Goal: Find contact information: Find contact information

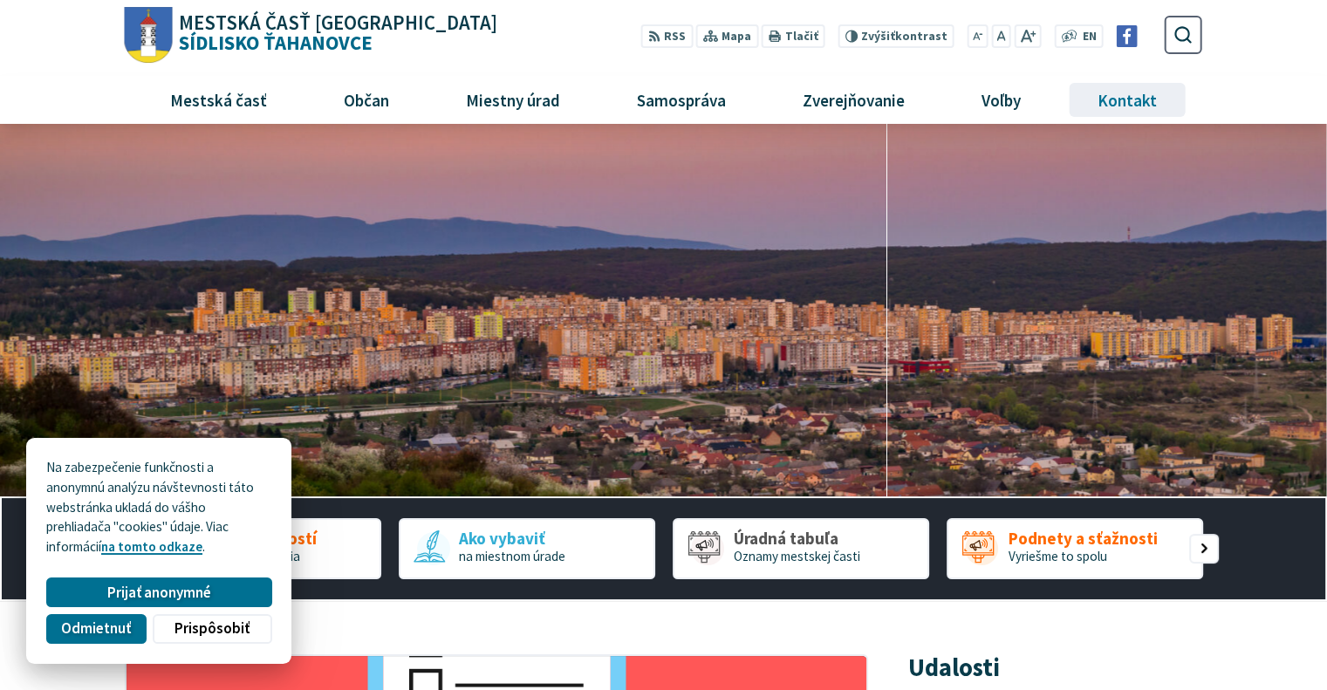
click at [1116, 108] on span "Kontakt" at bounding box center [1127, 99] width 72 height 47
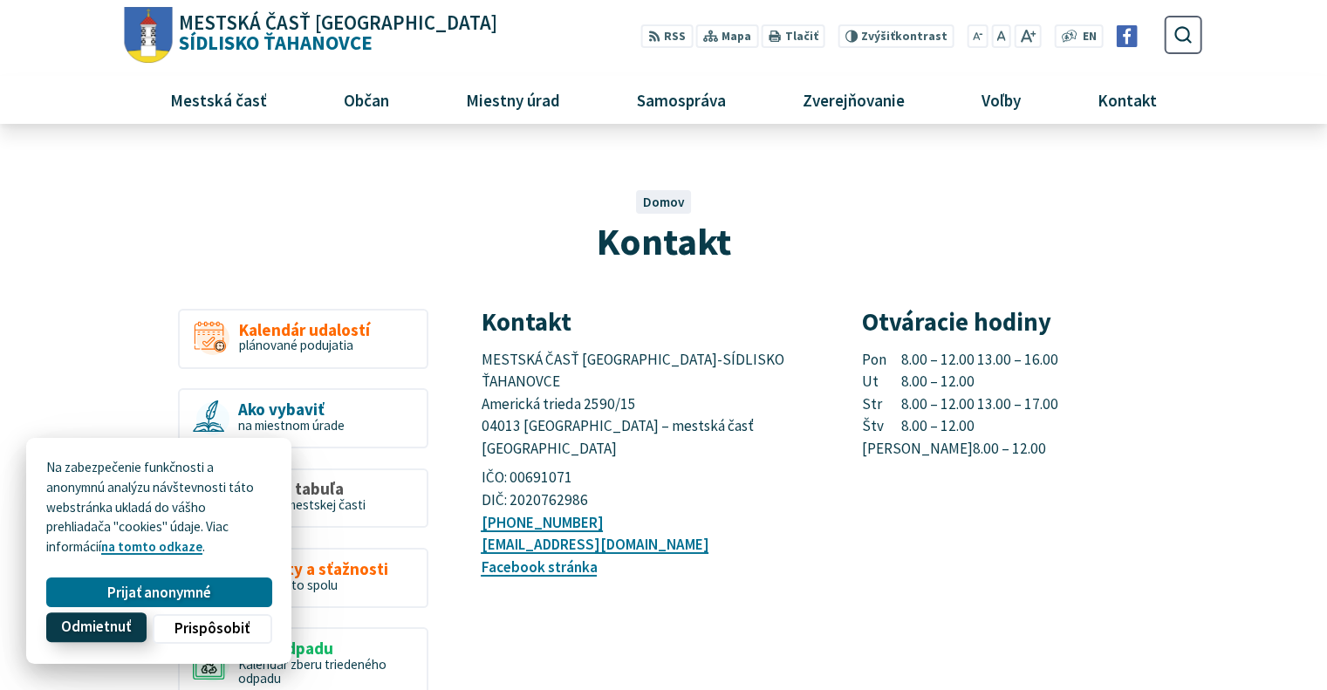
click at [115, 627] on span "Odmietnuť" at bounding box center [96, 627] width 70 height 18
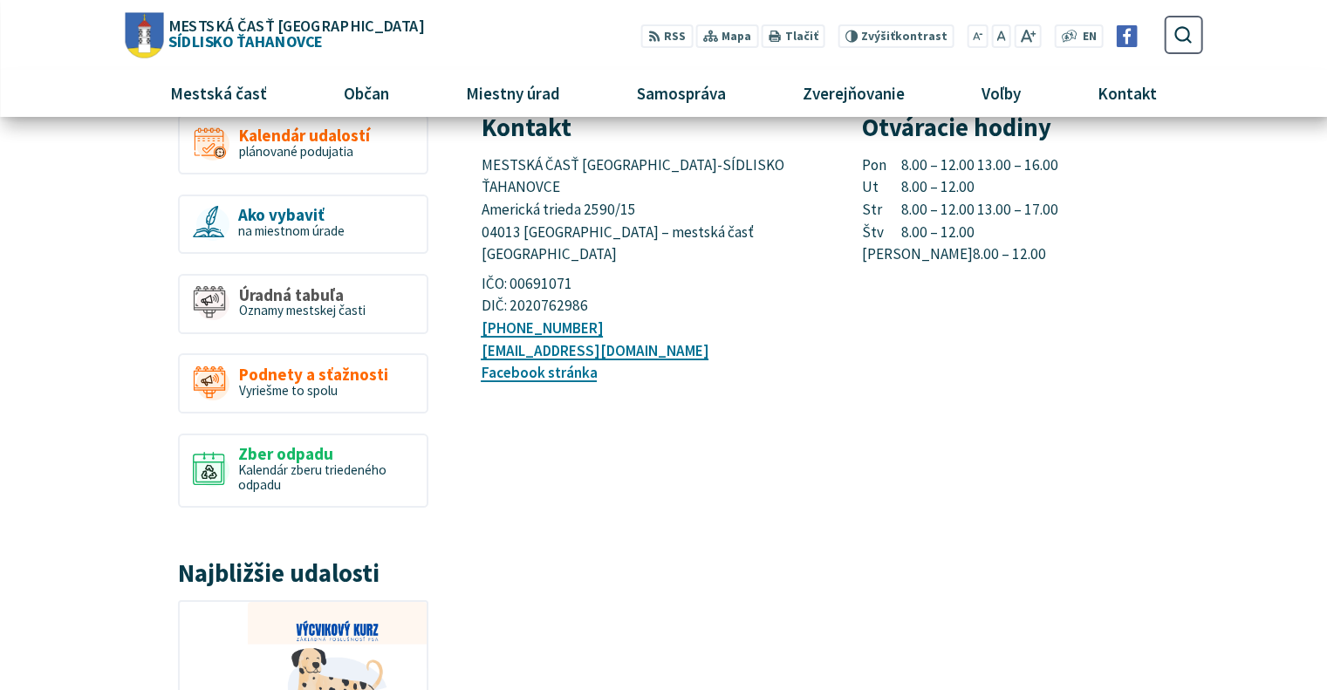
scroll to position [19, 0]
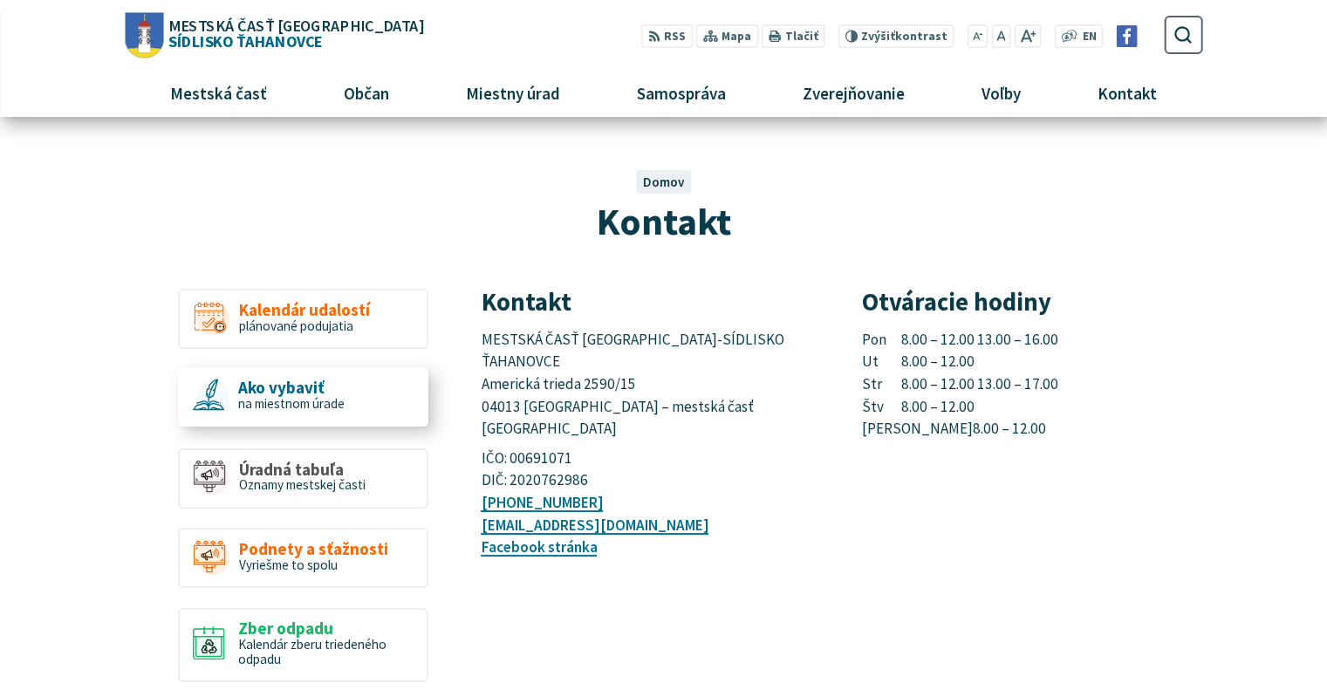
click at [300, 389] on span "Ako vybaviť" at bounding box center [291, 388] width 106 height 18
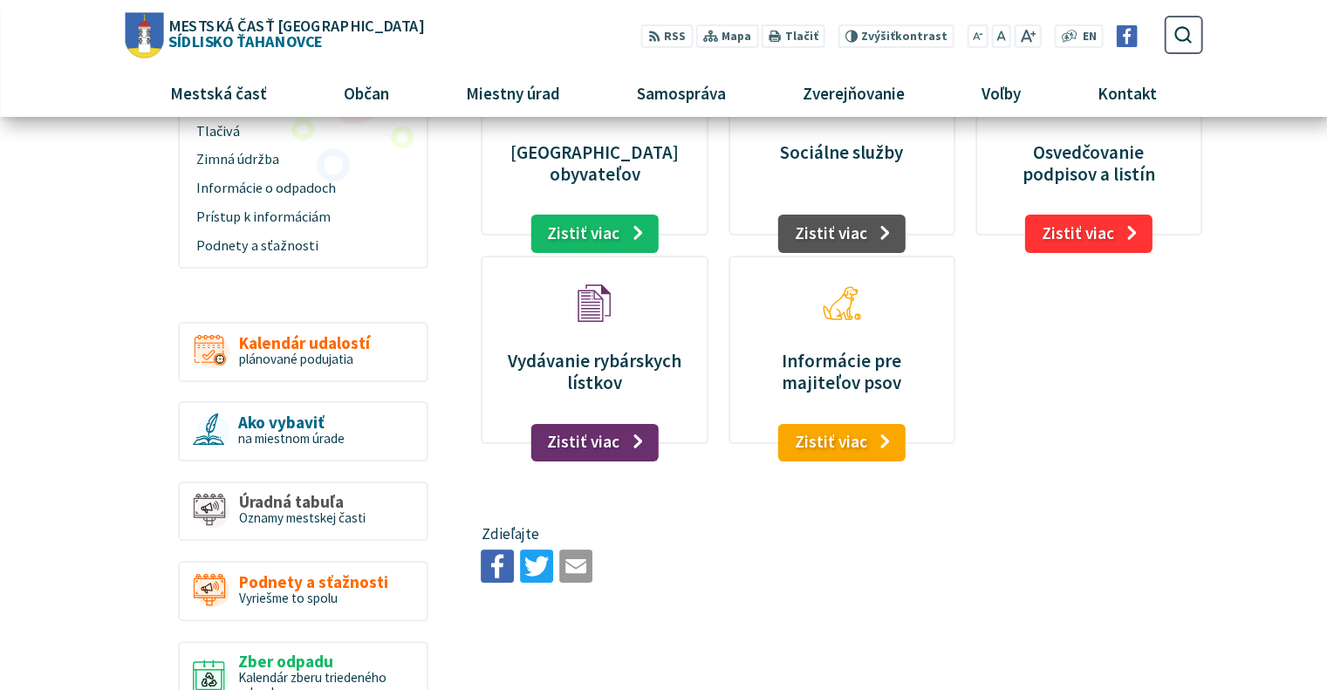
scroll to position [174, 0]
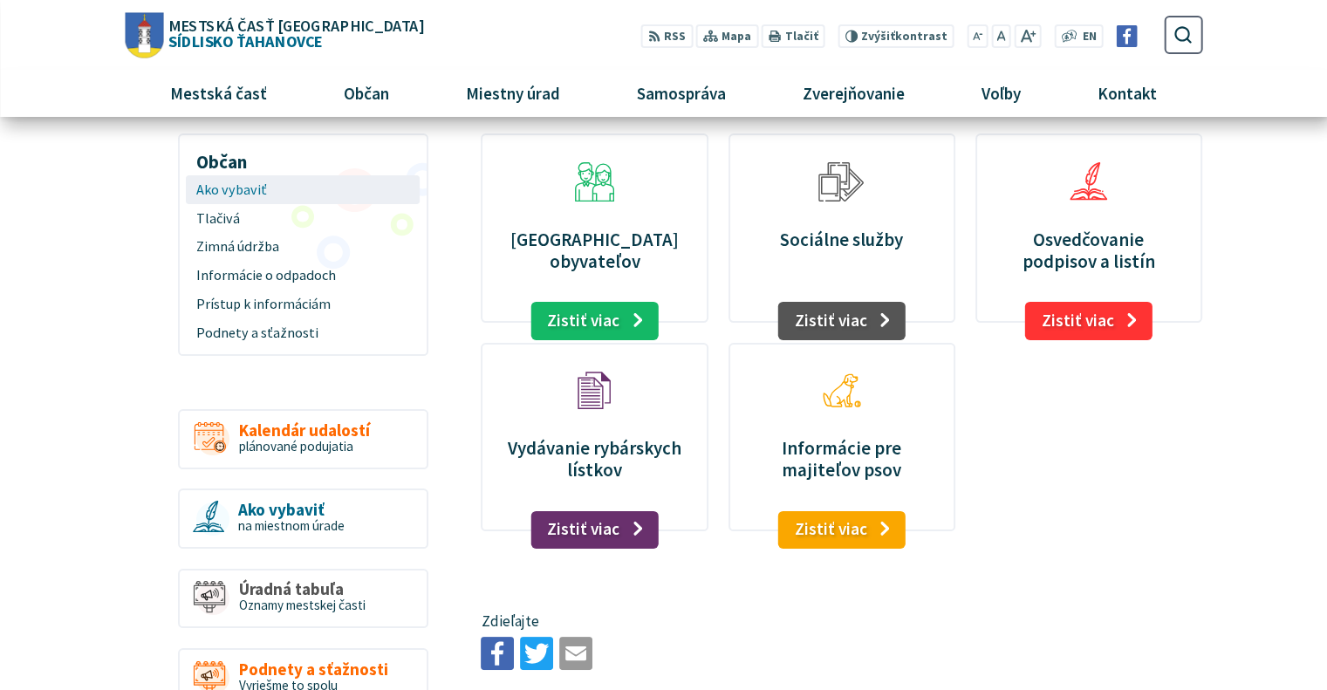
click at [218, 184] on span "Ako vybaviť" at bounding box center [303, 189] width 214 height 29
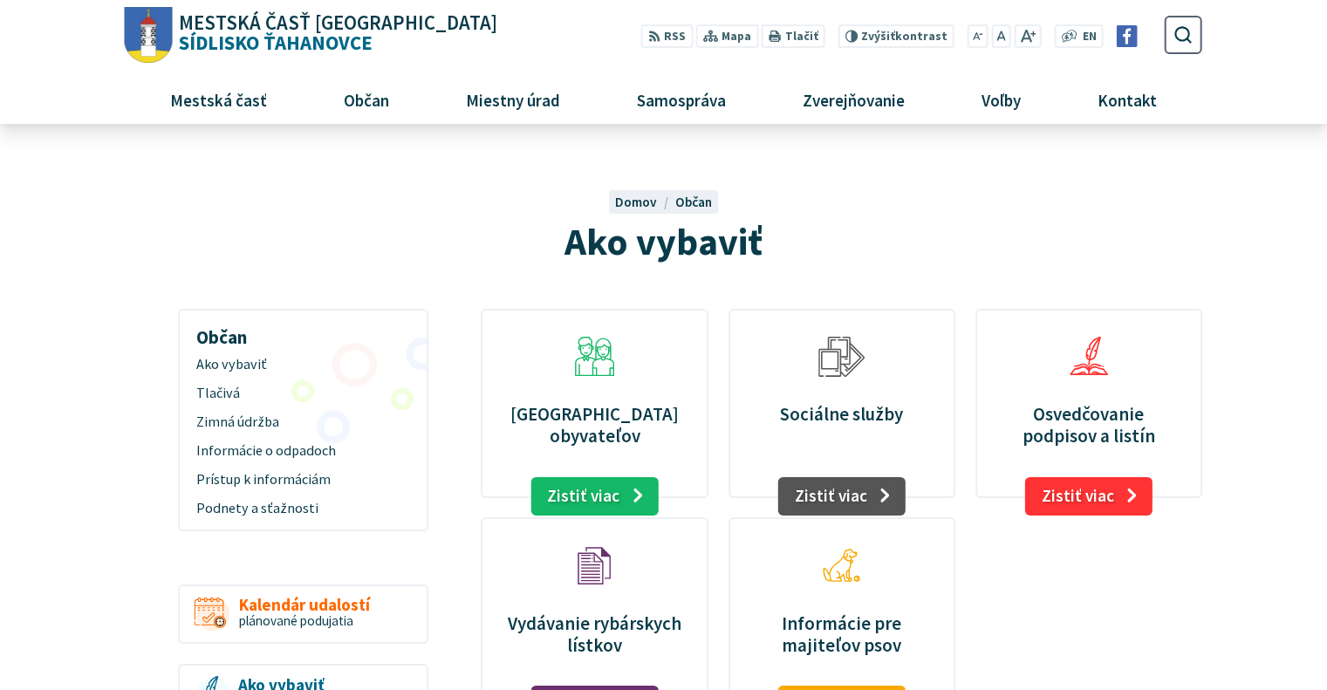
scroll to position [174, 0]
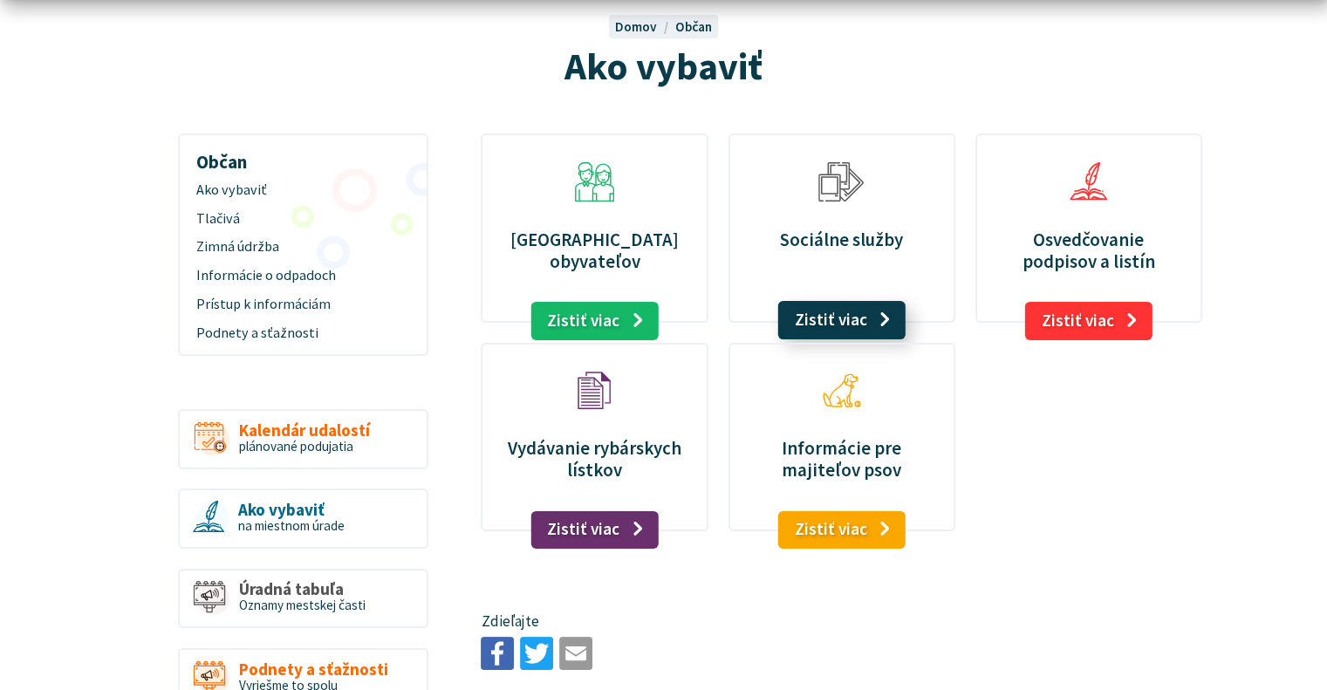
click at [841, 303] on link "Zistiť viac" at bounding box center [841, 320] width 128 height 38
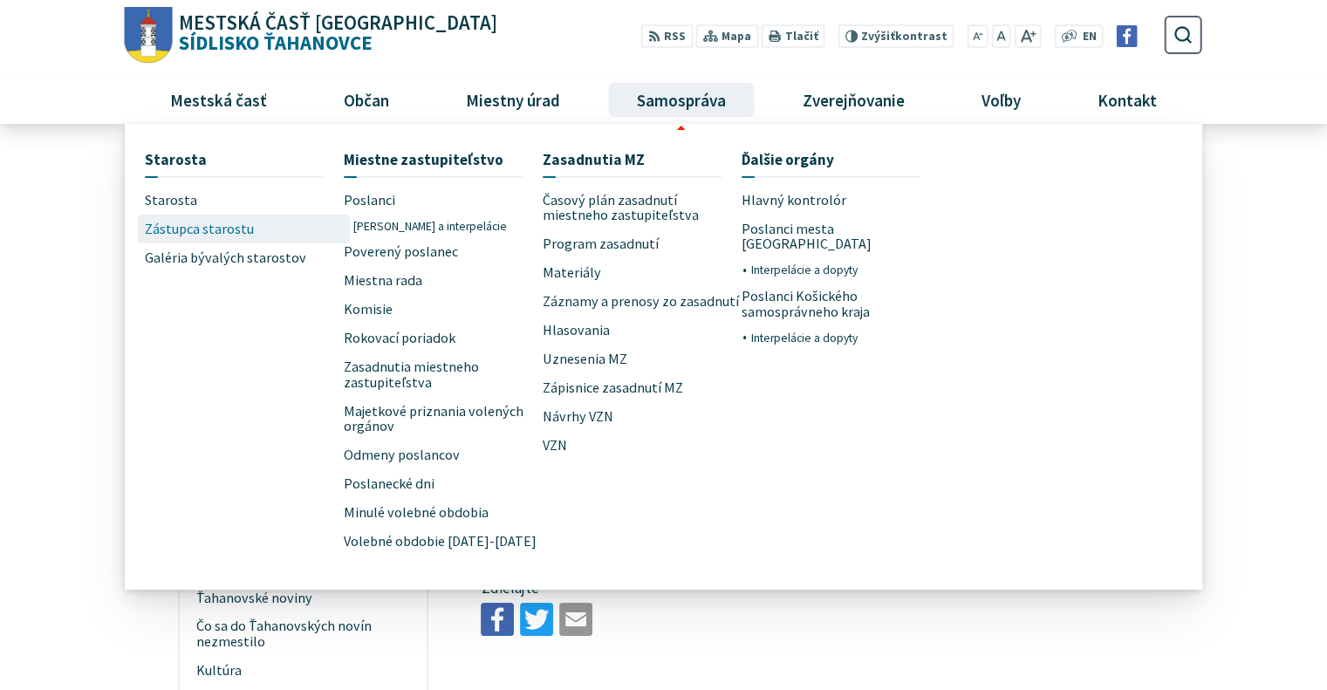
click at [161, 227] on span "Zástupca starostu" at bounding box center [199, 229] width 109 height 29
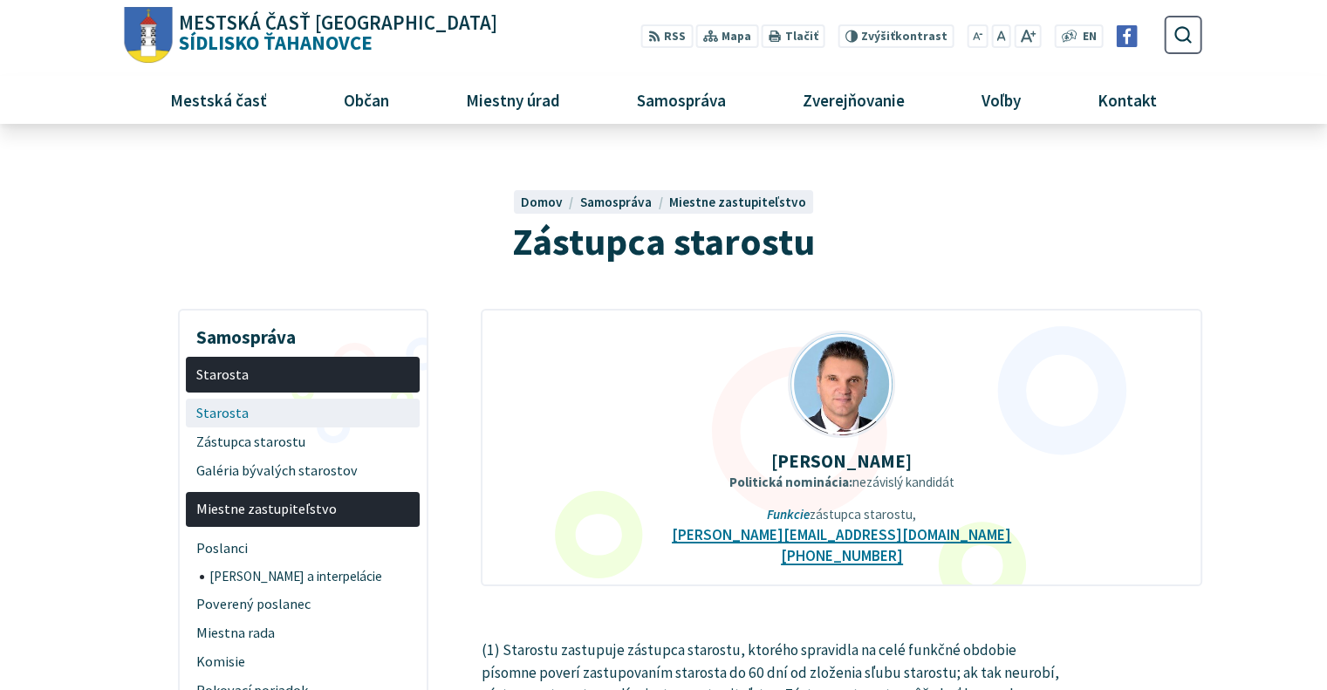
click at [223, 414] on span "Starosta" at bounding box center [303, 413] width 214 height 29
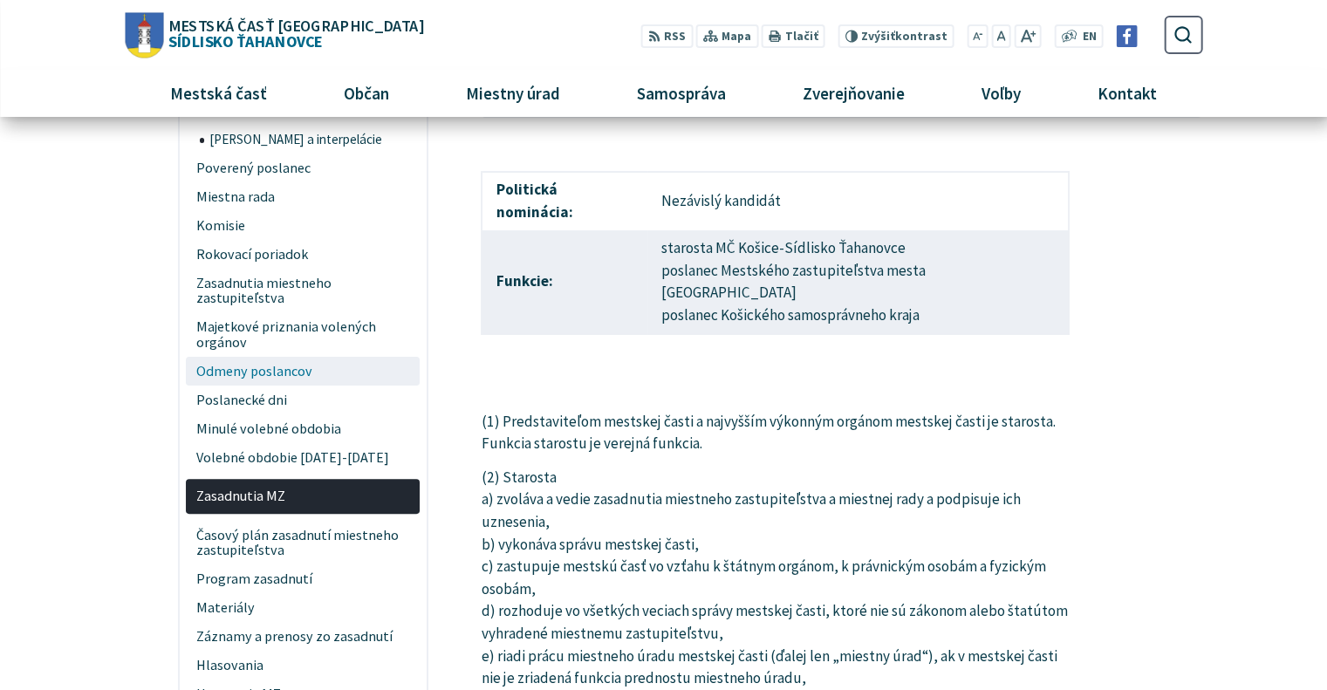
scroll to position [262, 0]
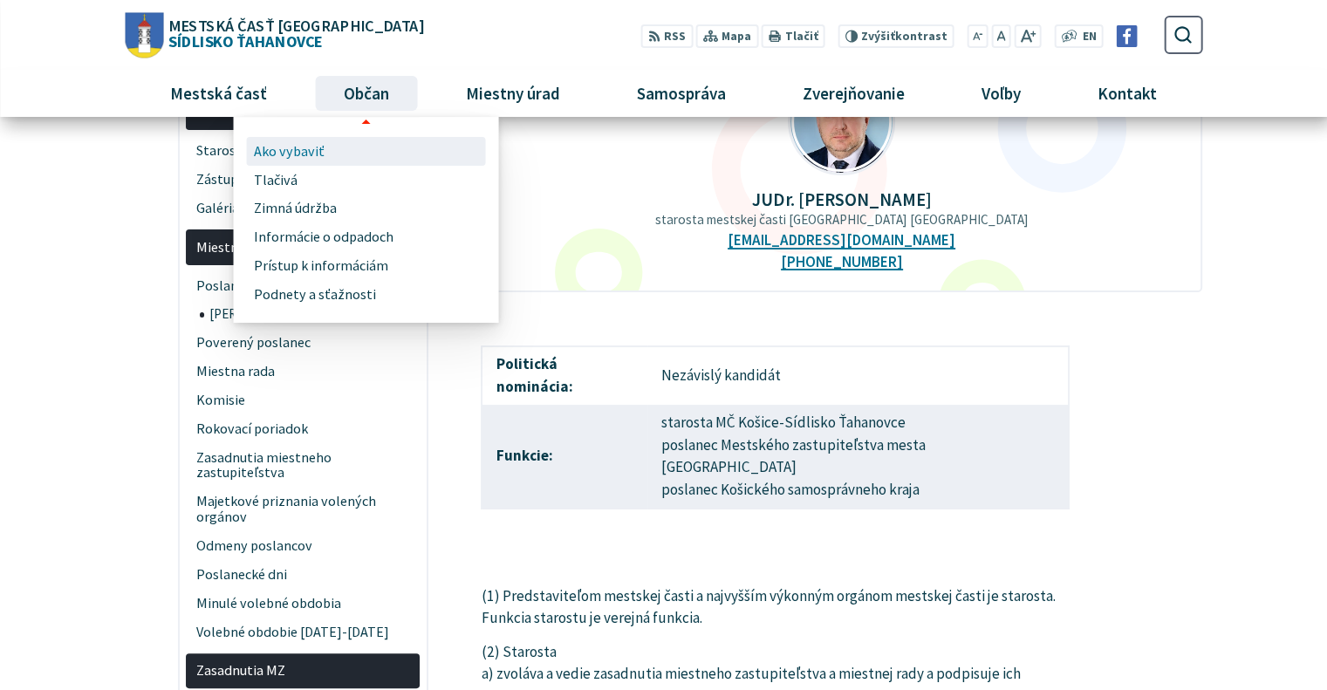
click at [298, 147] on span "Ako vybaviť" at bounding box center [289, 151] width 71 height 29
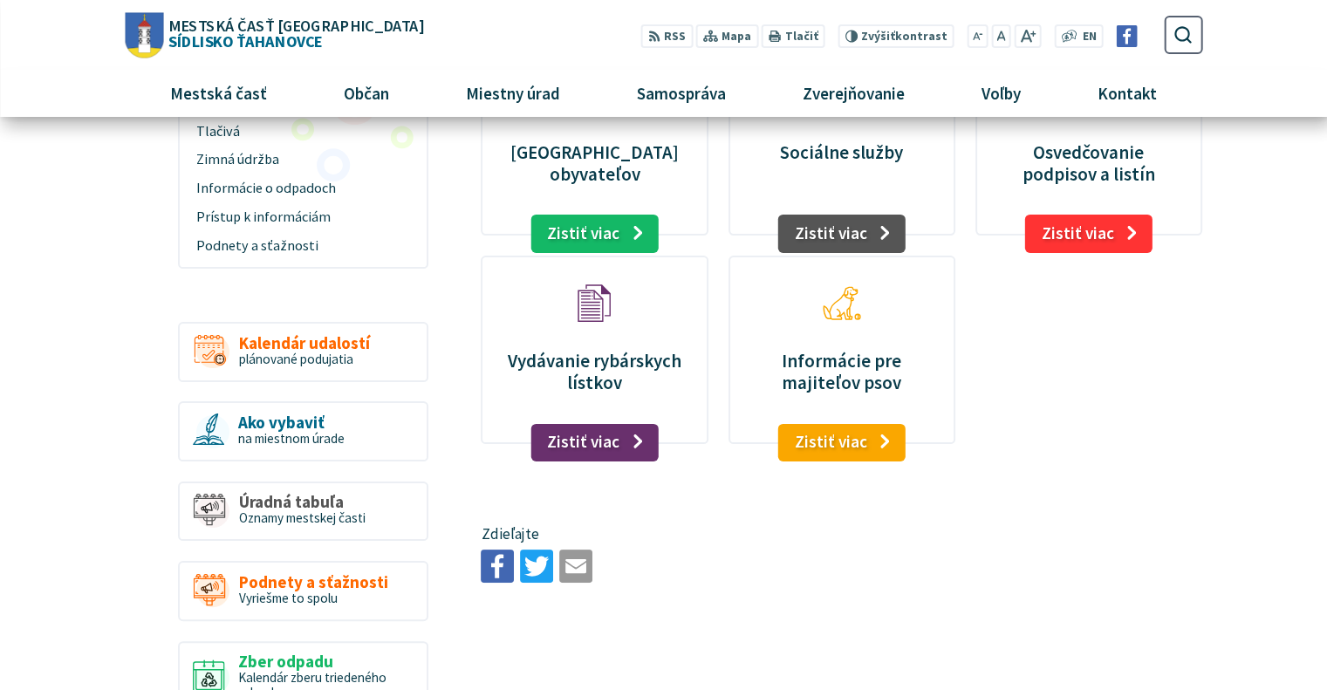
scroll to position [87, 0]
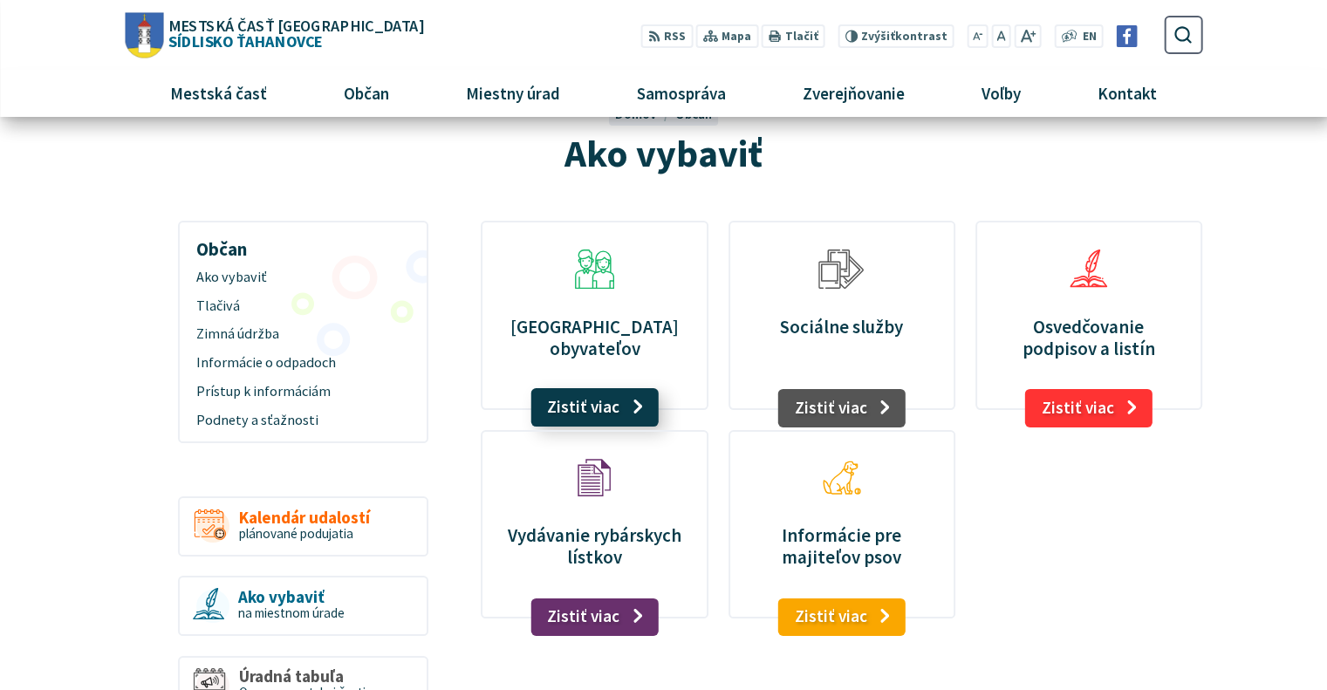
click at [565, 405] on link "Zistiť viac" at bounding box center [594, 407] width 128 height 38
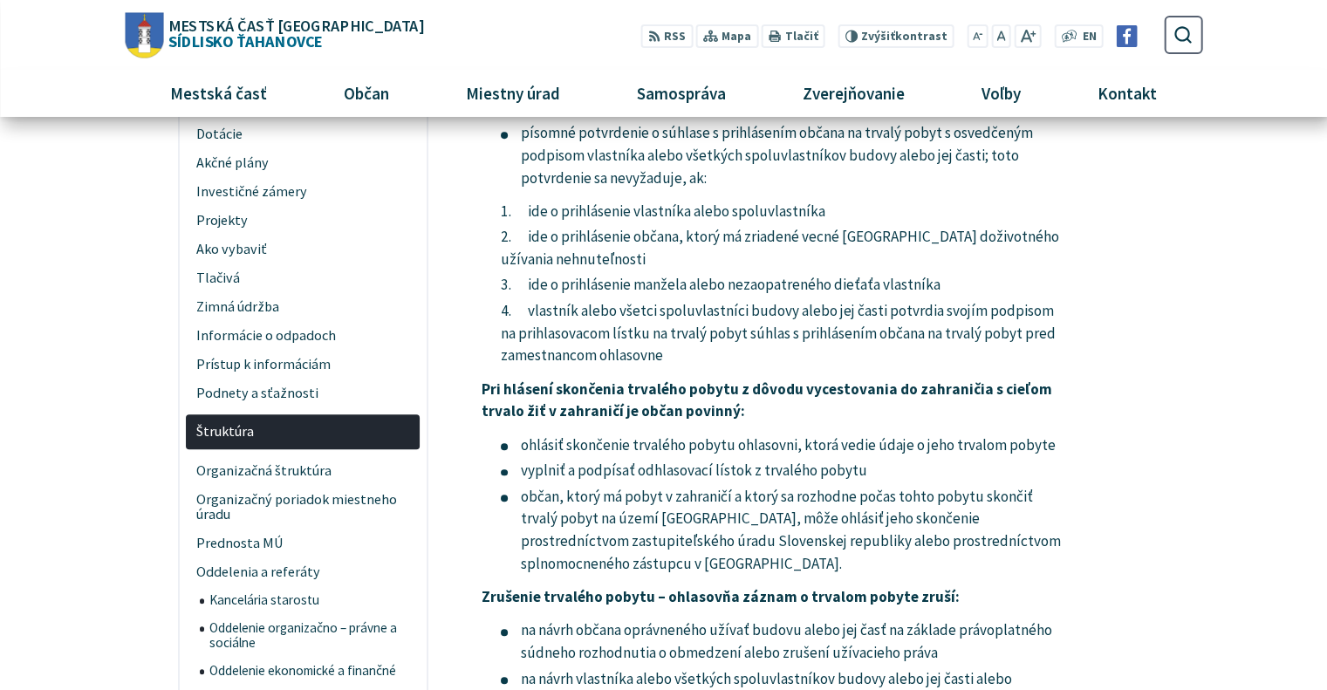
scroll to position [611, 0]
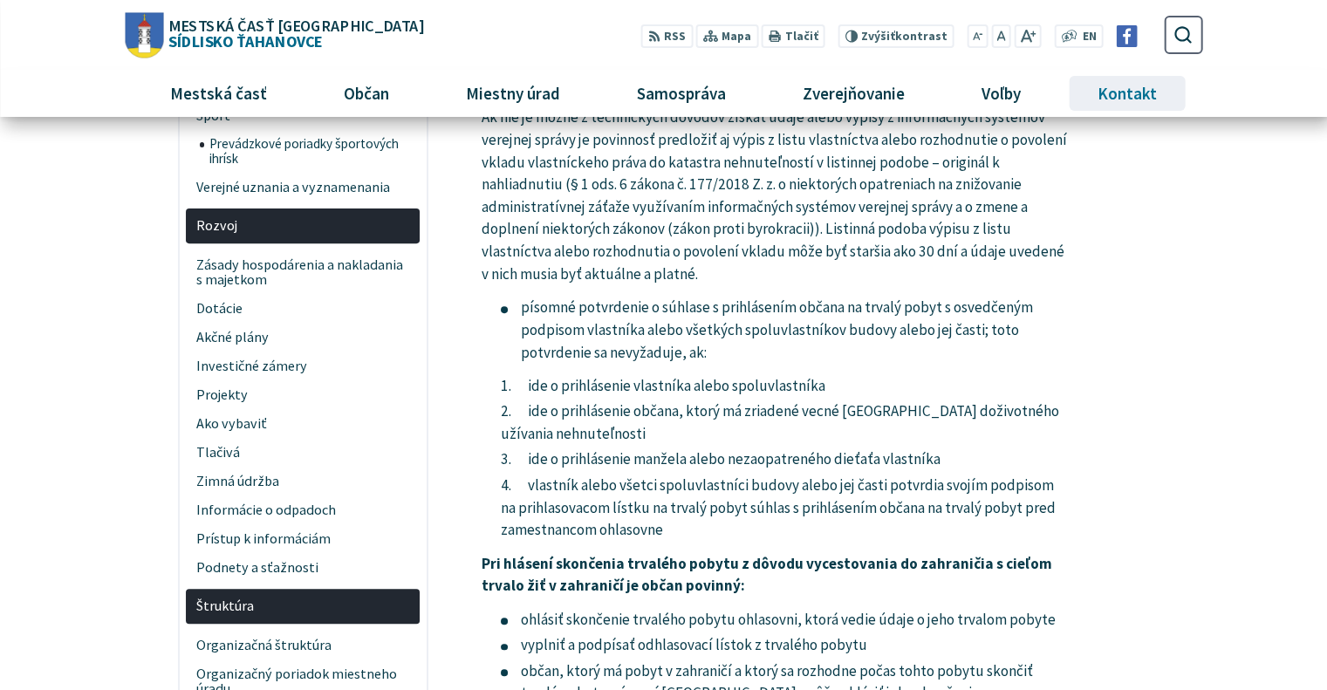
click at [1129, 86] on span "Kontakt" at bounding box center [1127, 93] width 72 height 47
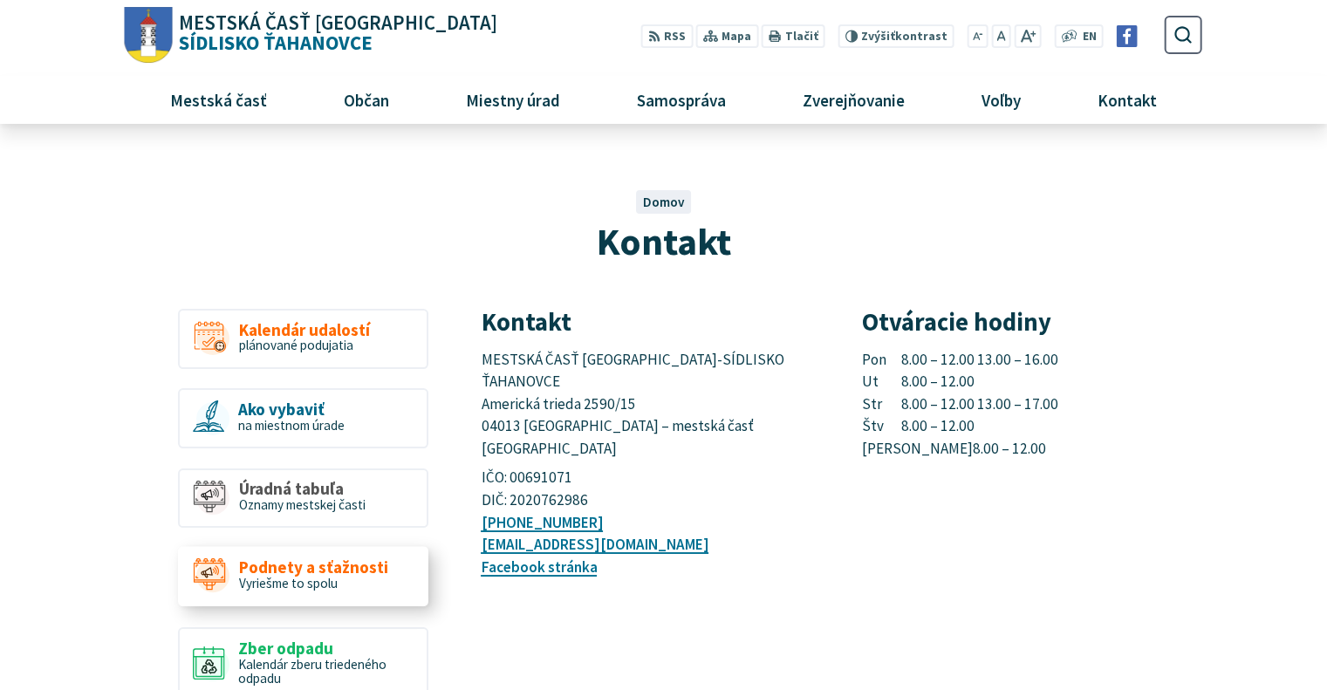
scroll to position [174, 0]
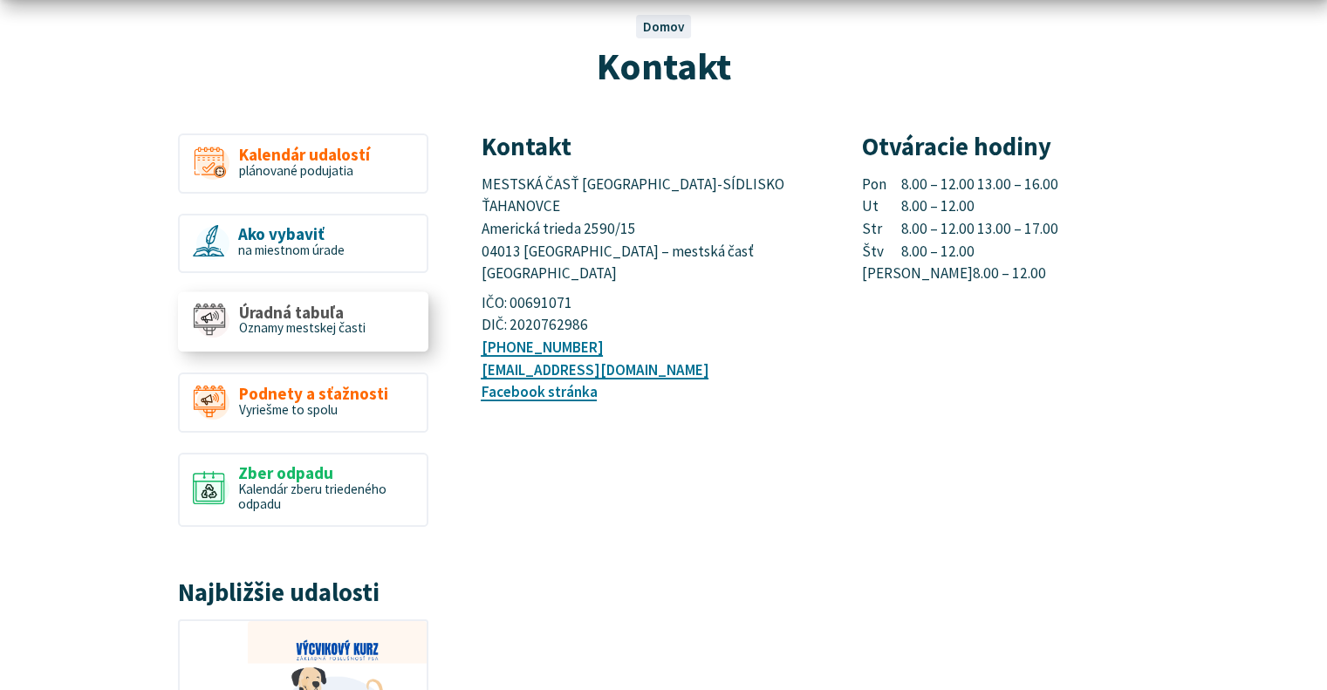
click at [331, 320] on span "Oznamy mestskej časti" at bounding box center [302, 328] width 126 height 17
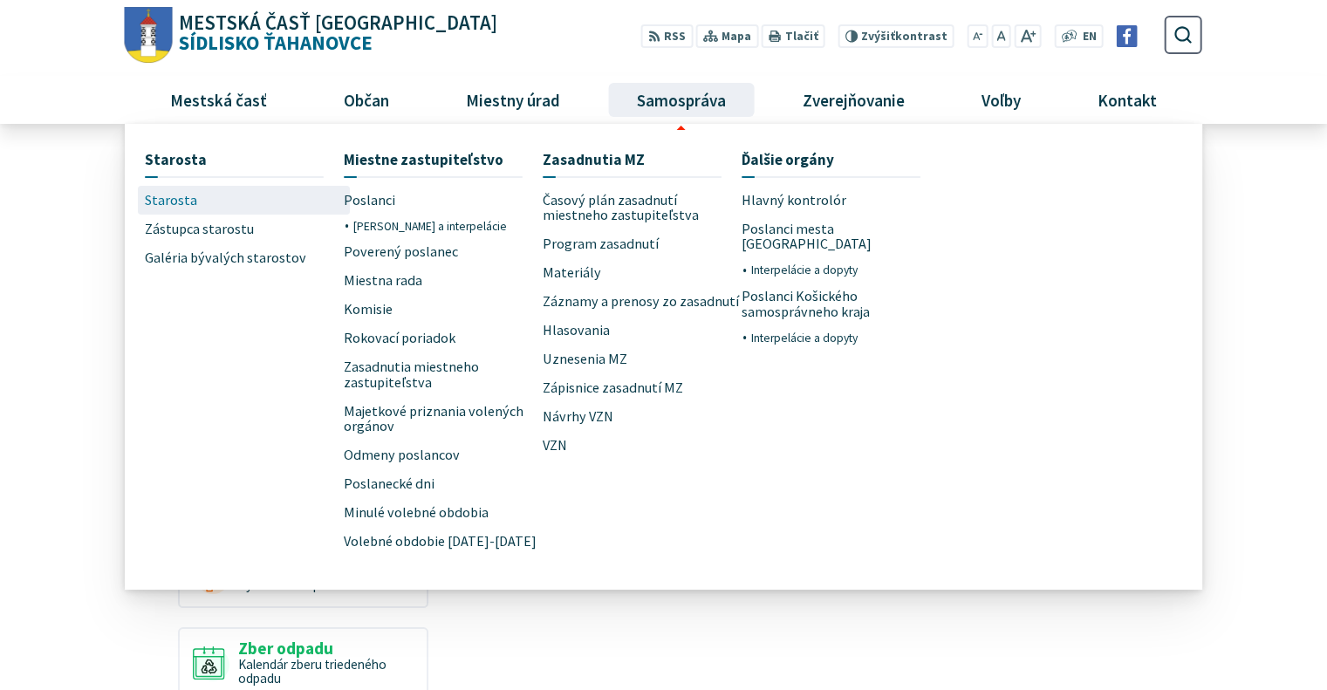
click at [192, 201] on span "Starosta" at bounding box center [171, 200] width 52 height 29
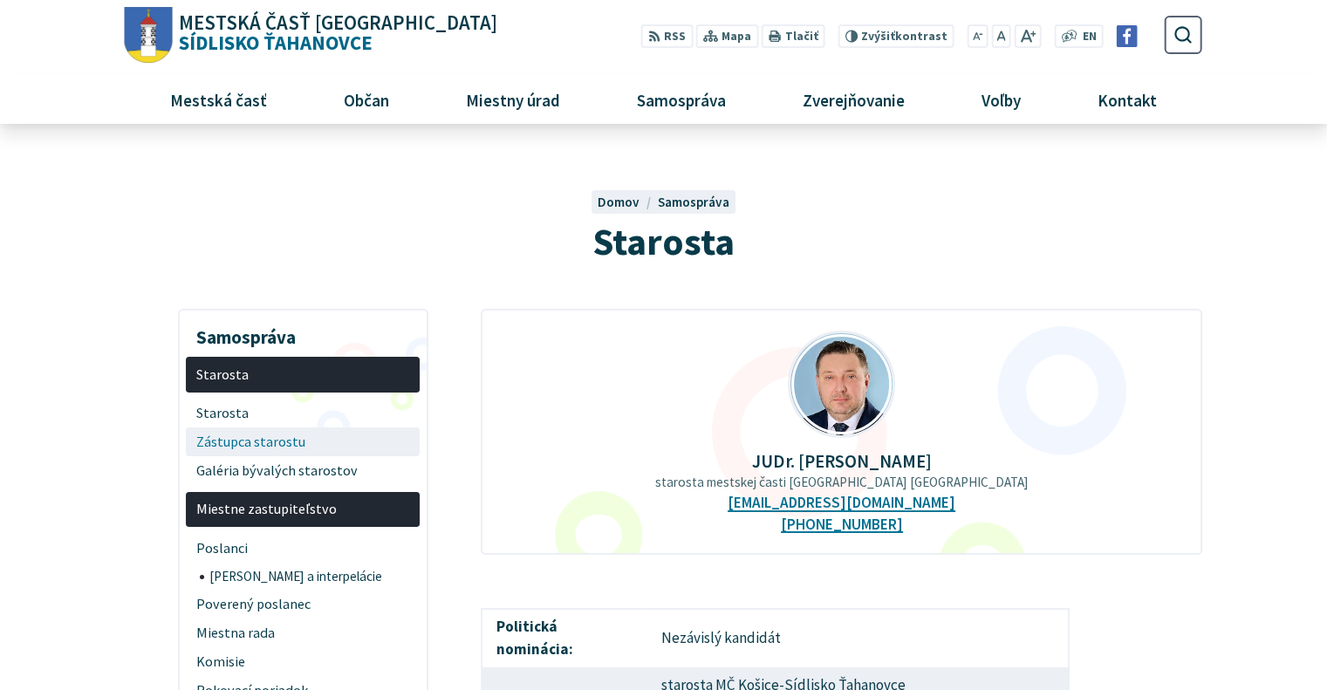
click at [239, 439] on span "Zástupca starostu" at bounding box center [303, 441] width 214 height 29
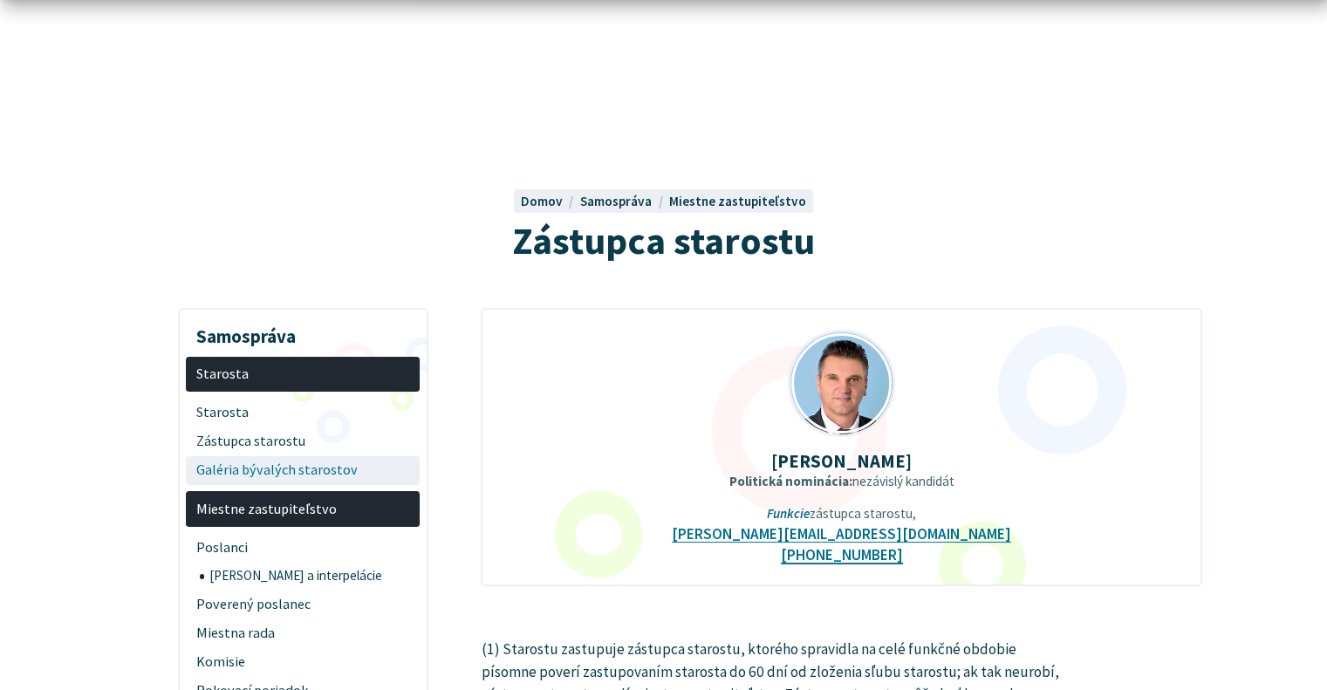
scroll to position [174, 0]
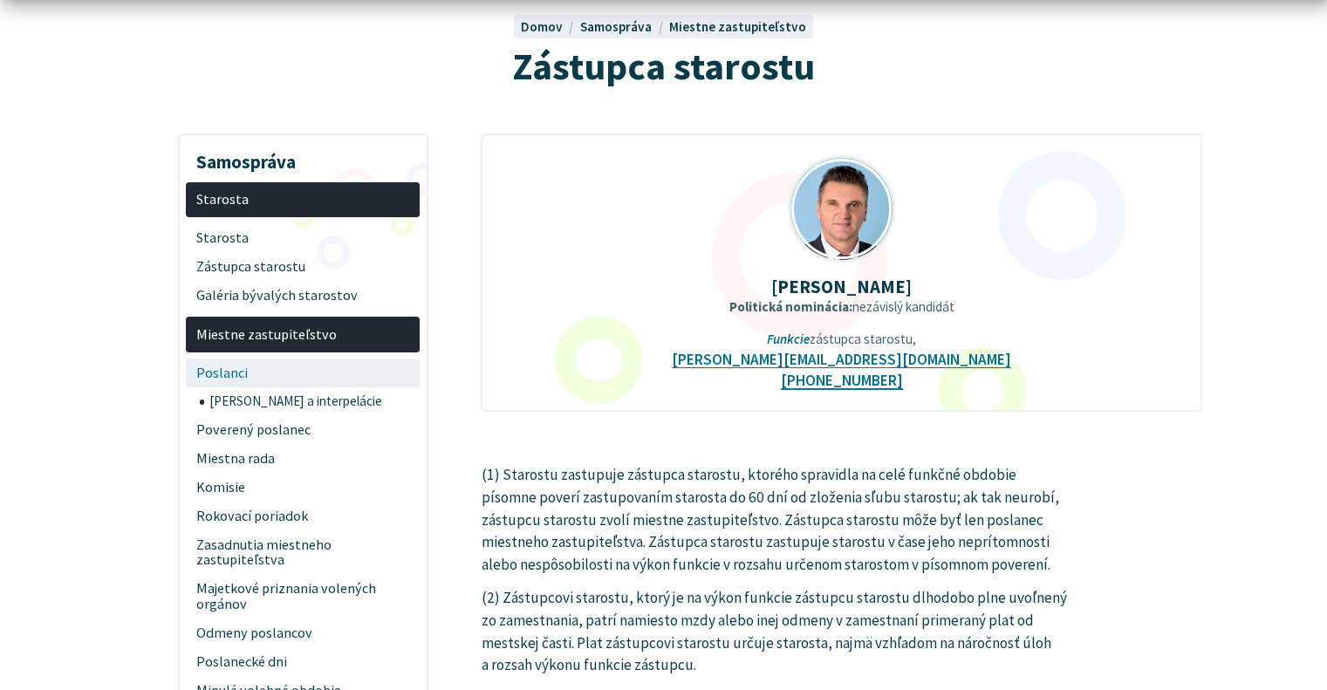
click at [227, 372] on span "Poslanci" at bounding box center [303, 372] width 214 height 29
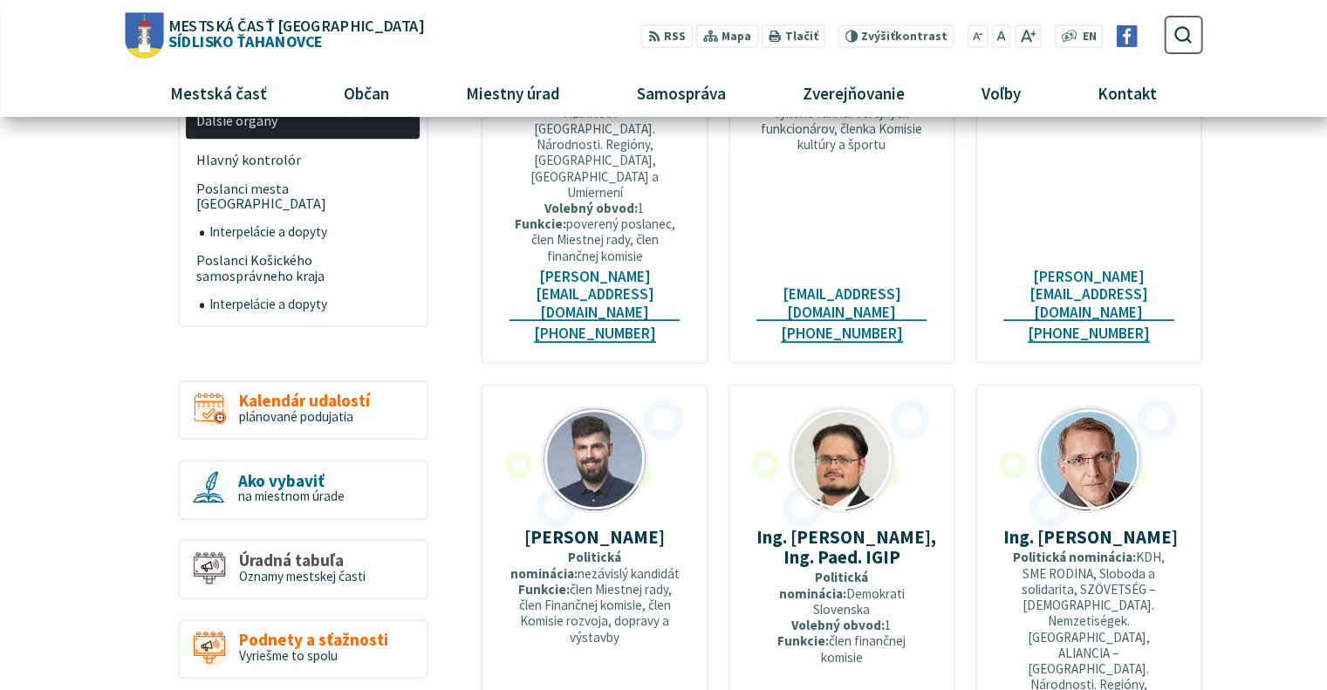
scroll to position [959, 0]
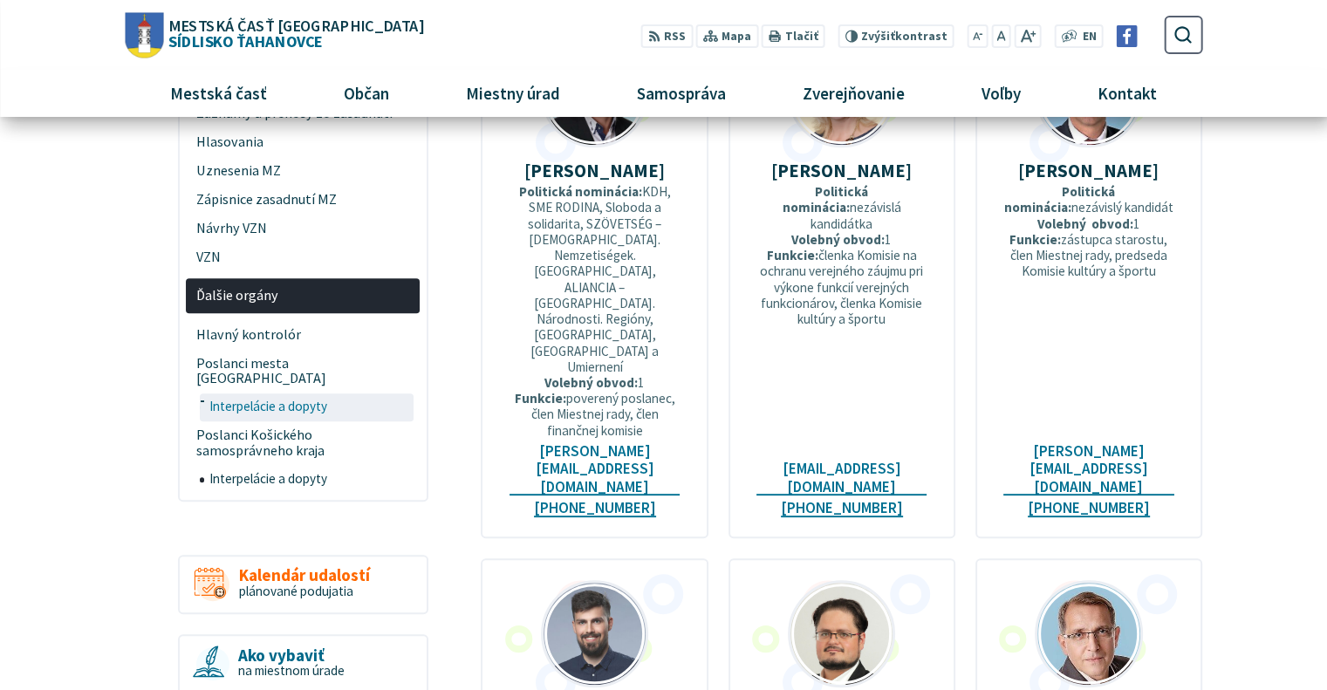
click at [280, 393] on span "Interpelácie a dopyty" at bounding box center [309, 407] width 201 height 28
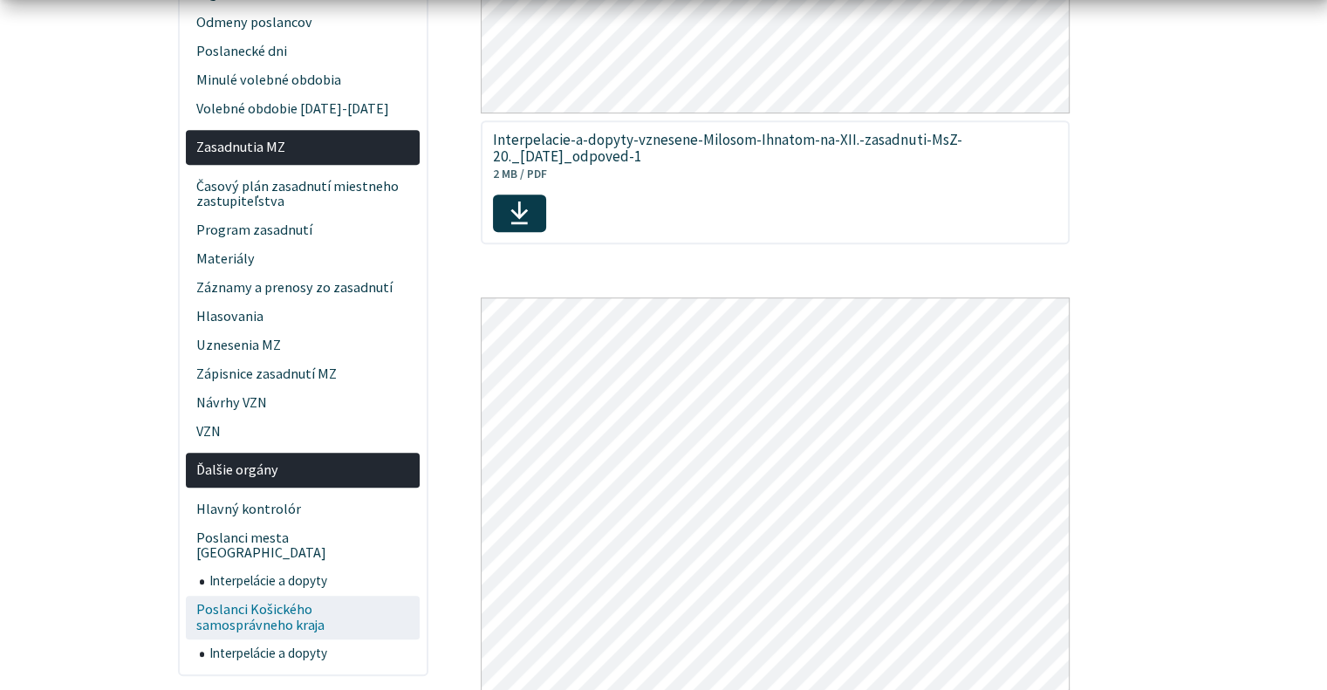
scroll to position [959, 0]
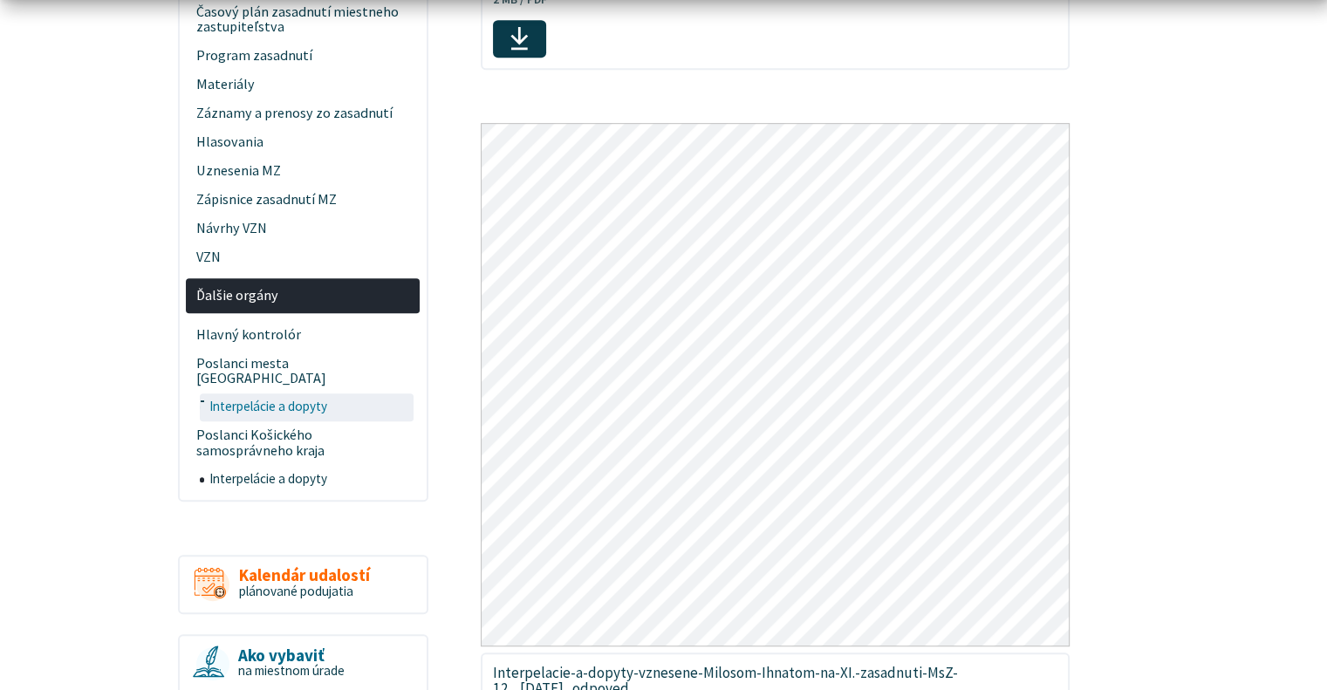
click at [274, 395] on span "Interpelácie a dopyty" at bounding box center [309, 407] width 201 height 28
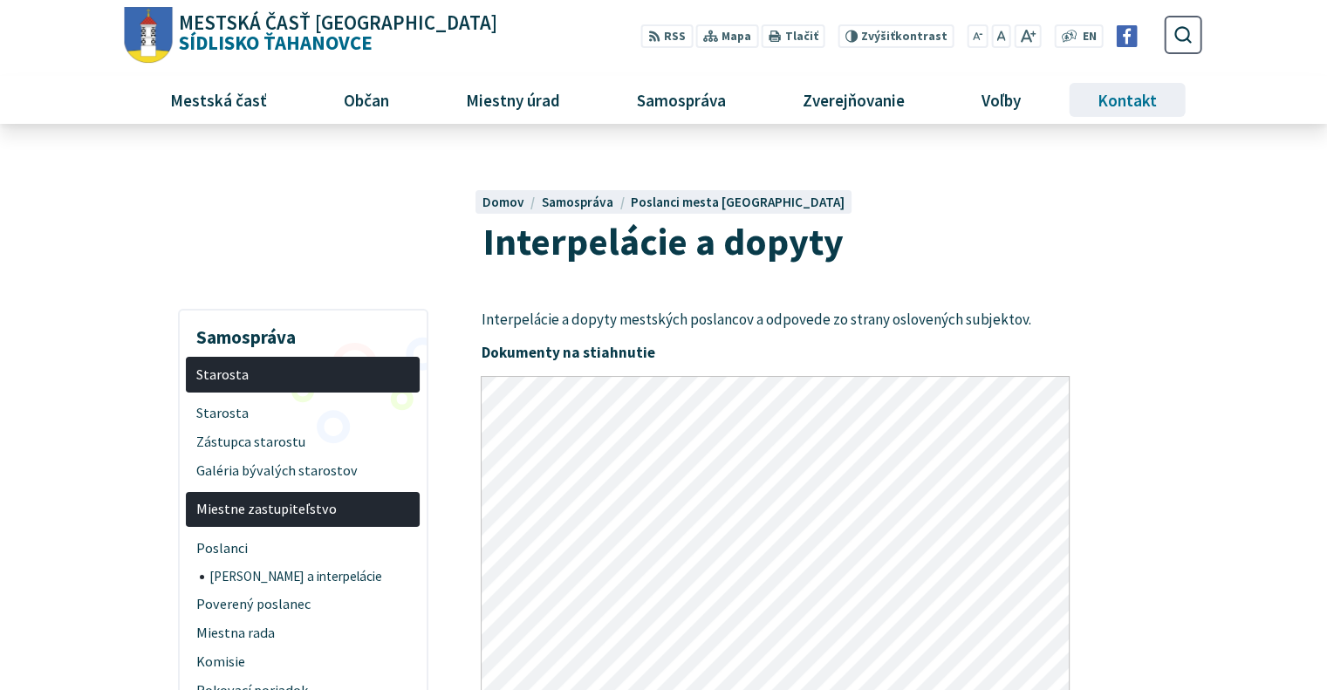
click at [1106, 104] on span "Kontakt" at bounding box center [1127, 99] width 72 height 47
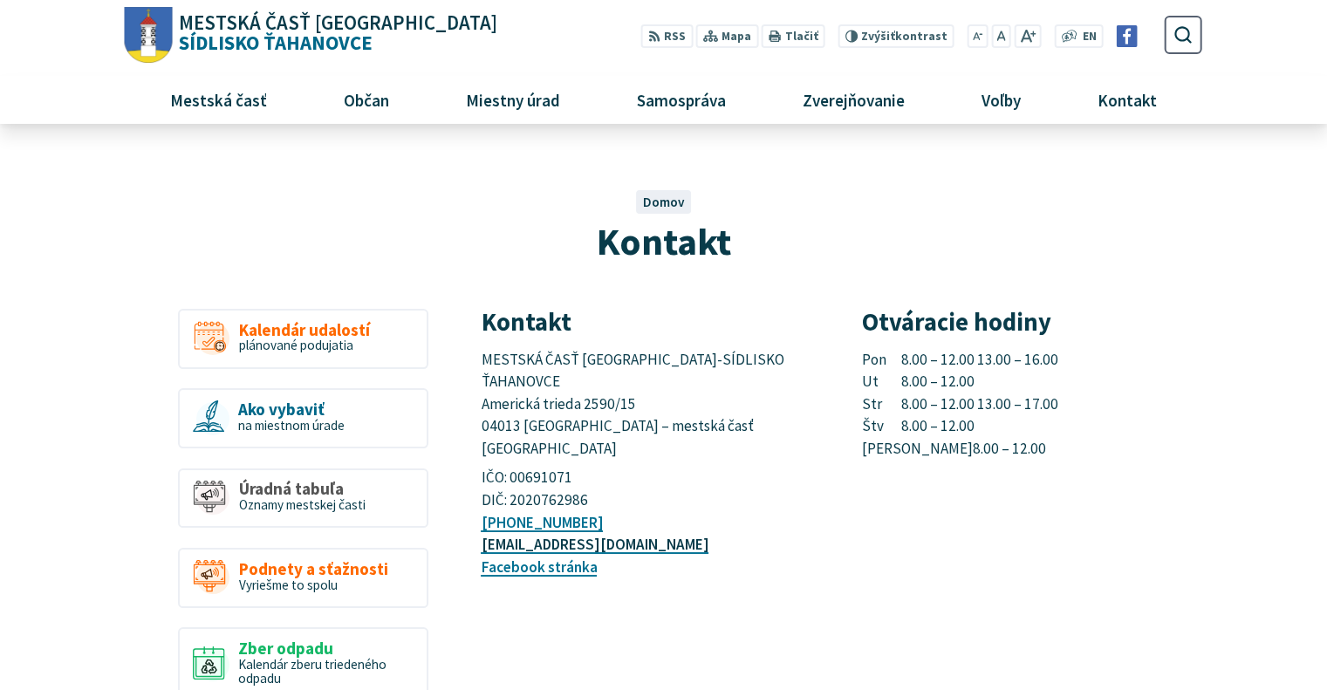
click at [518, 535] on link "[EMAIL_ADDRESS][DOMAIN_NAME]" at bounding box center [595, 544] width 228 height 19
